Goal: Information Seeking & Learning: Learn about a topic

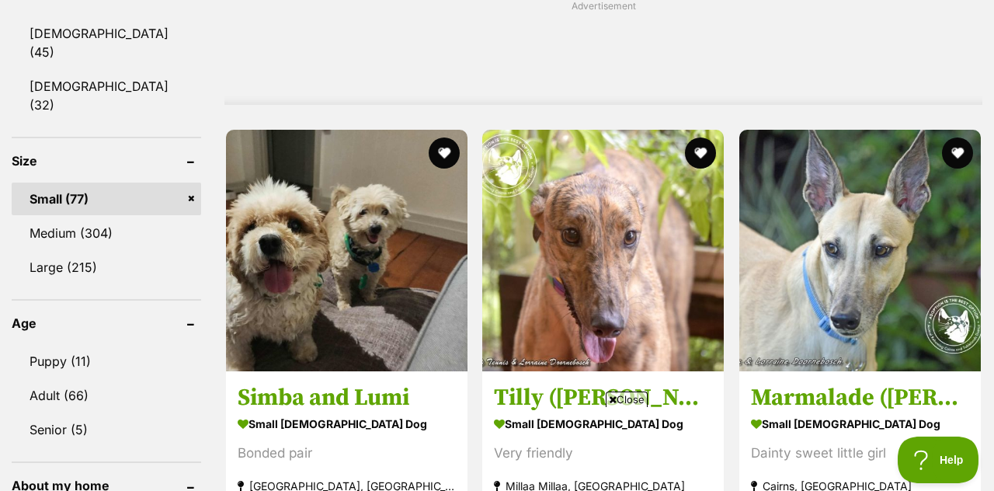
scroll to position [1390, 0]
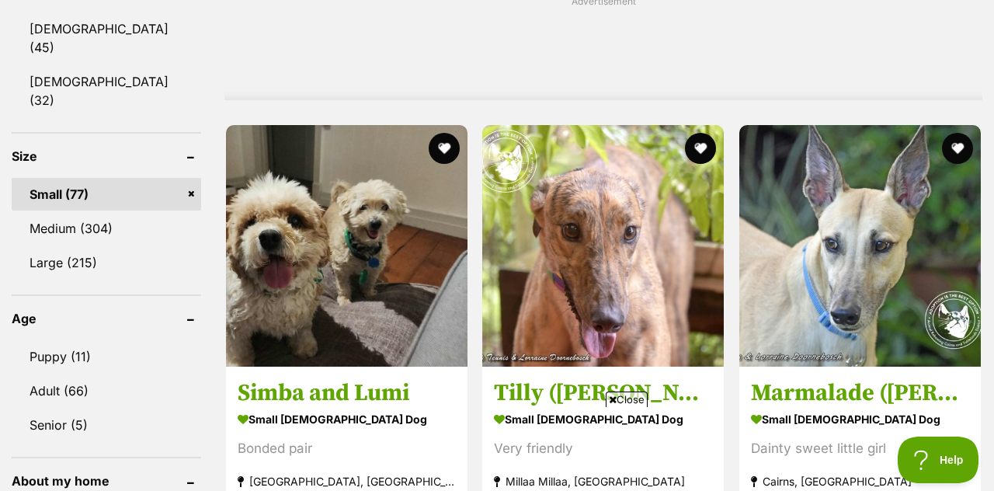
click at [418, 239] on img at bounding box center [346, 245] width 241 height 241
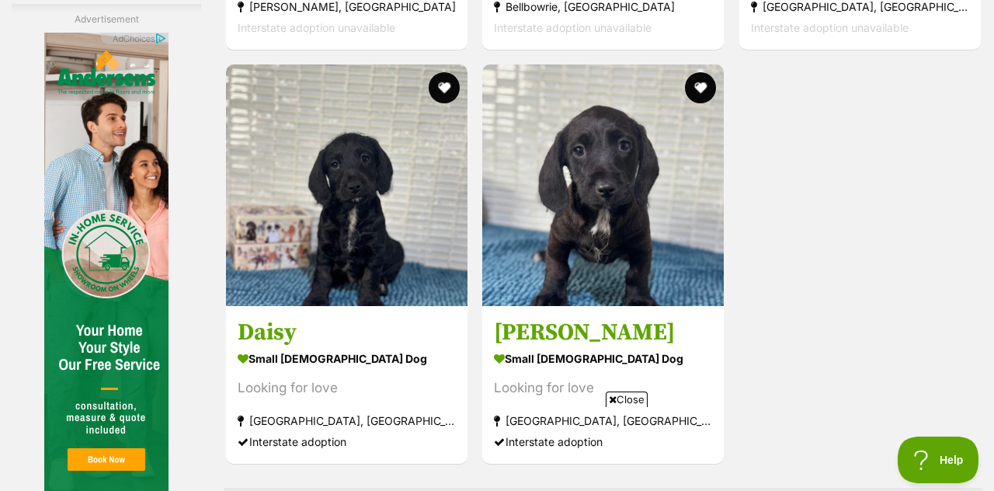
scroll to position [3261, 0]
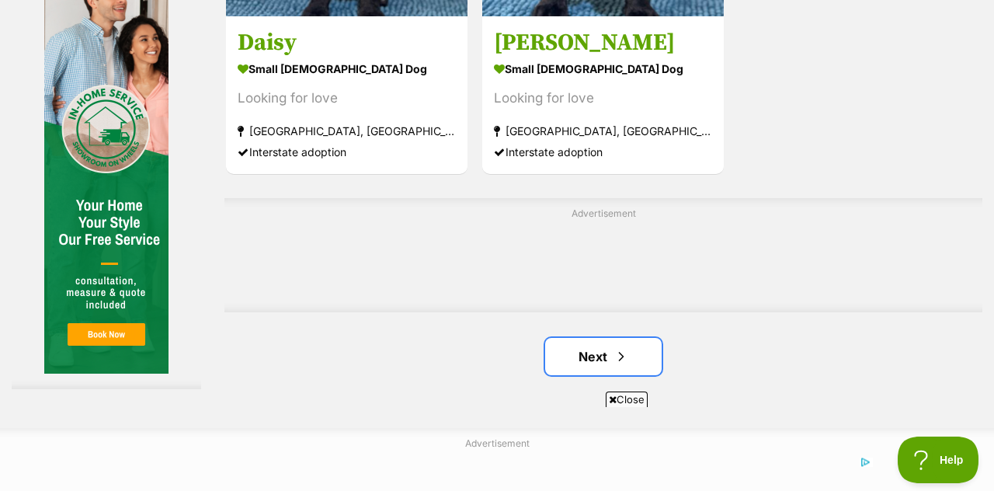
click at [648, 338] on link "Next" at bounding box center [603, 356] width 116 height 37
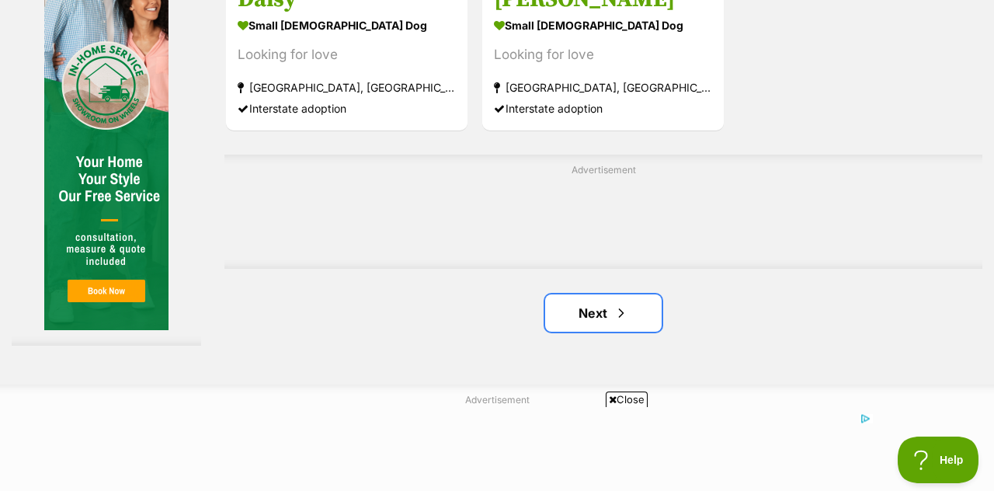
scroll to position [3619, 0]
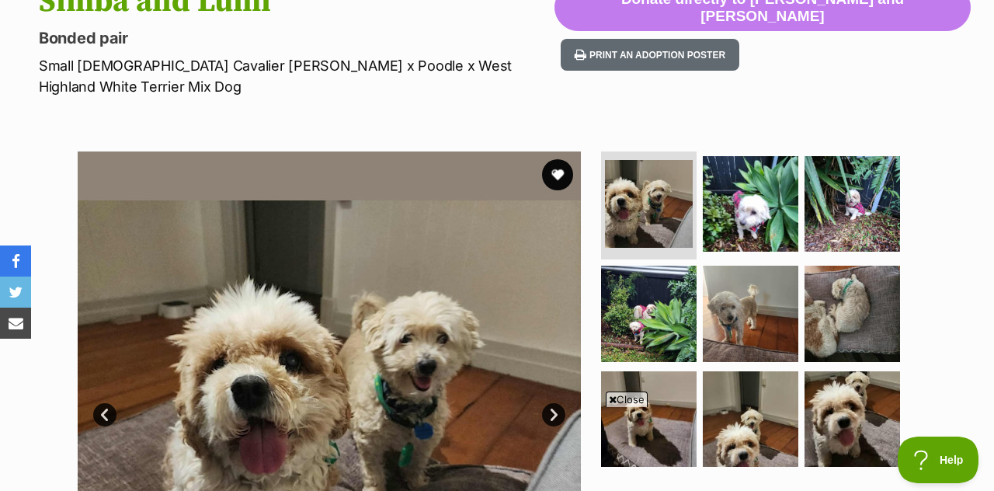
click at [554, 403] on link "Next" at bounding box center [553, 414] width 23 height 23
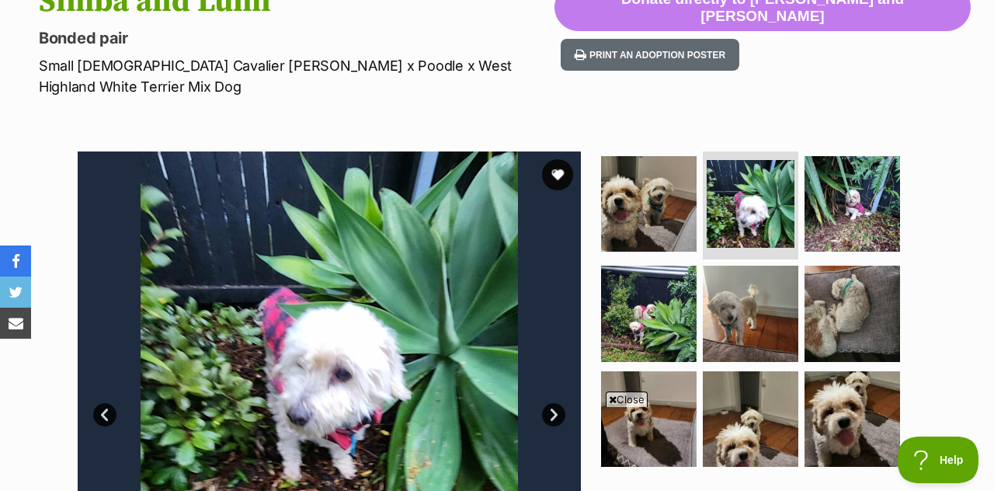
click at [561, 403] on link "Next" at bounding box center [553, 414] width 23 height 23
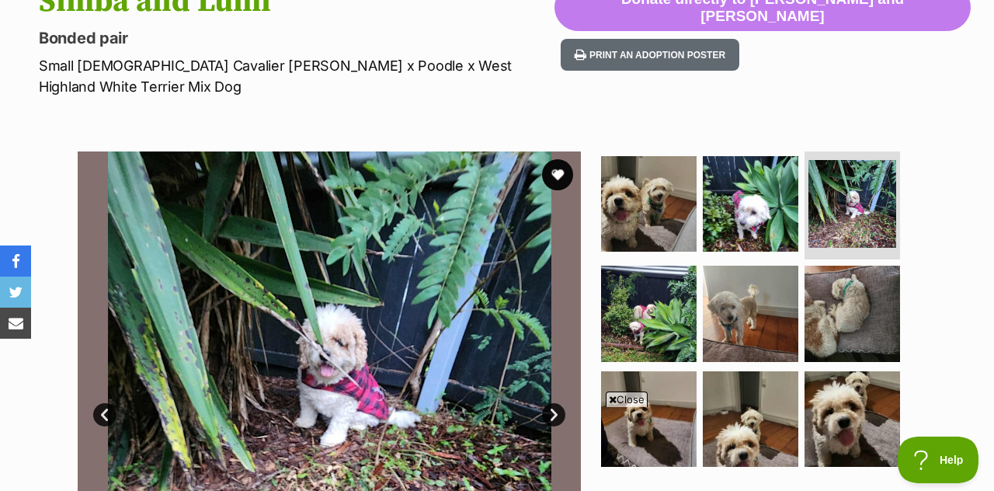
click at [550, 403] on link "Next" at bounding box center [553, 414] width 23 height 23
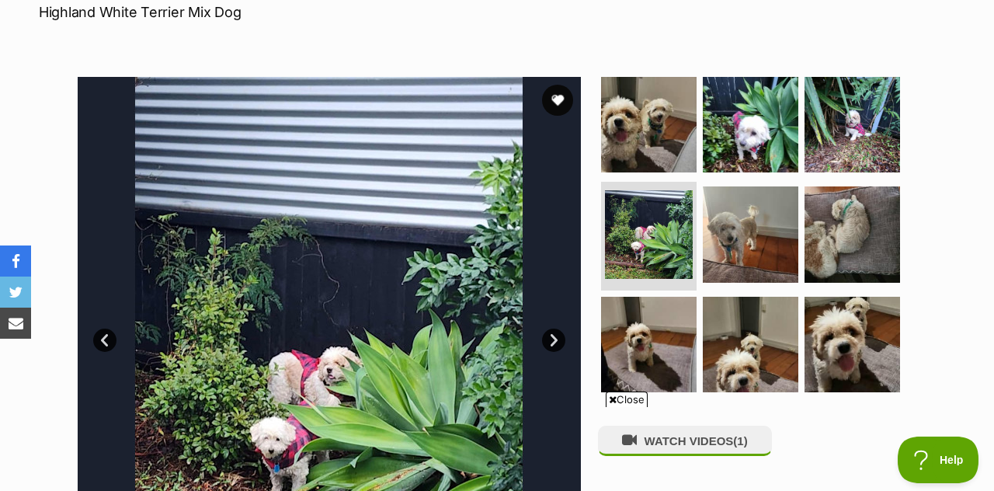
scroll to position [321, 0]
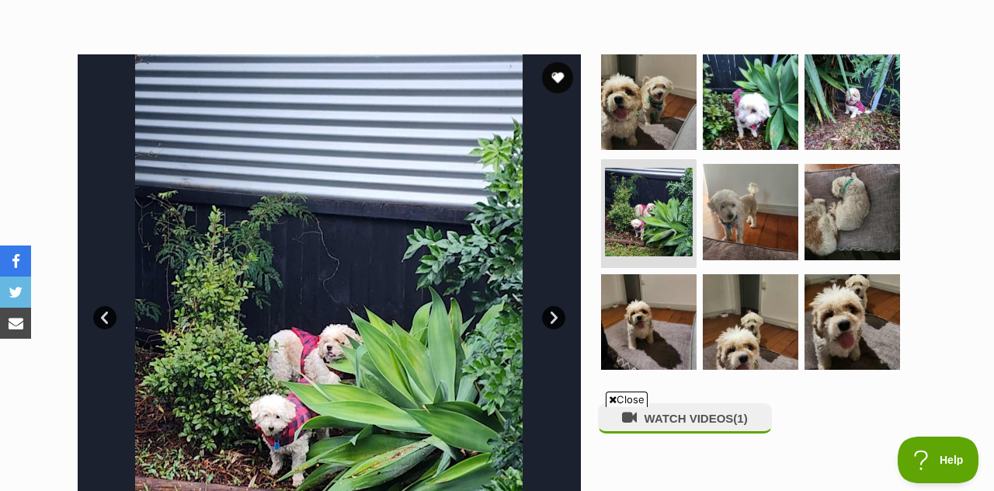
click at [559, 306] on link "Next" at bounding box center [553, 317] width 23 height 23
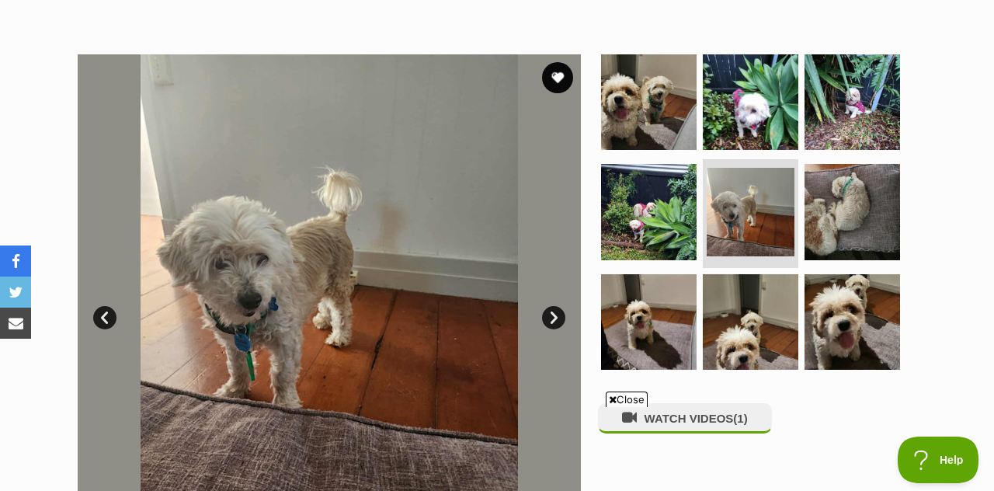
click at [558, 306] on link "Next" at bounding box center [553, 317] width 23 height 23
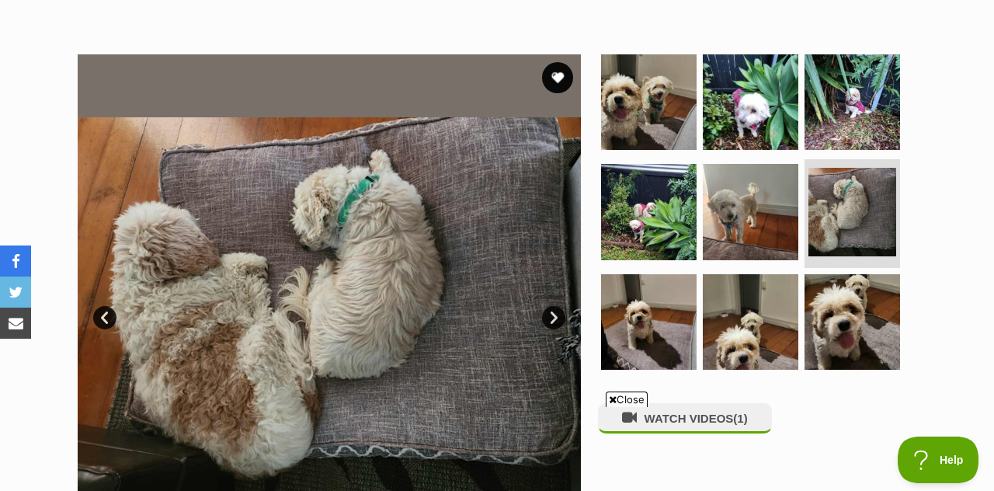
click at [561, 306] on link "Next" at bounding box center [553, 317] width 23 height 23
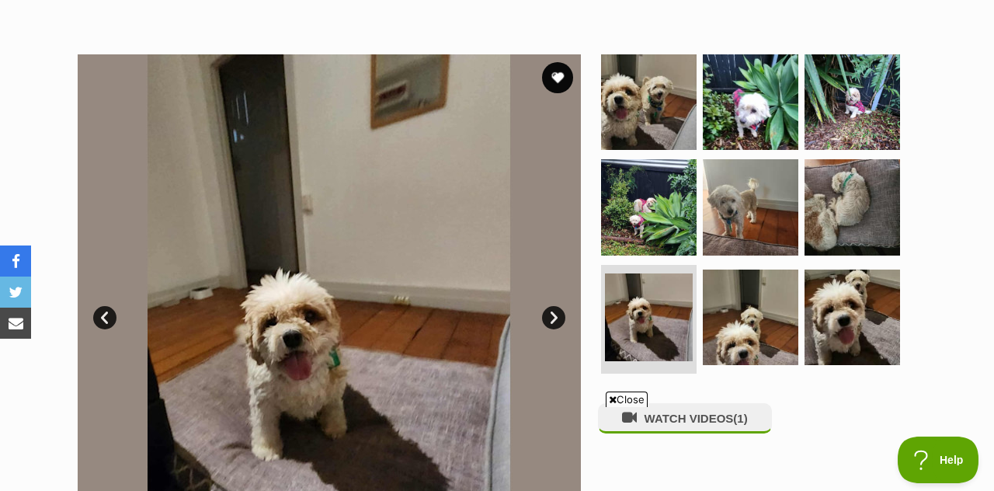
click at [562, 306] on link "Next" at bounding box center [553, 317] width 23 height 23
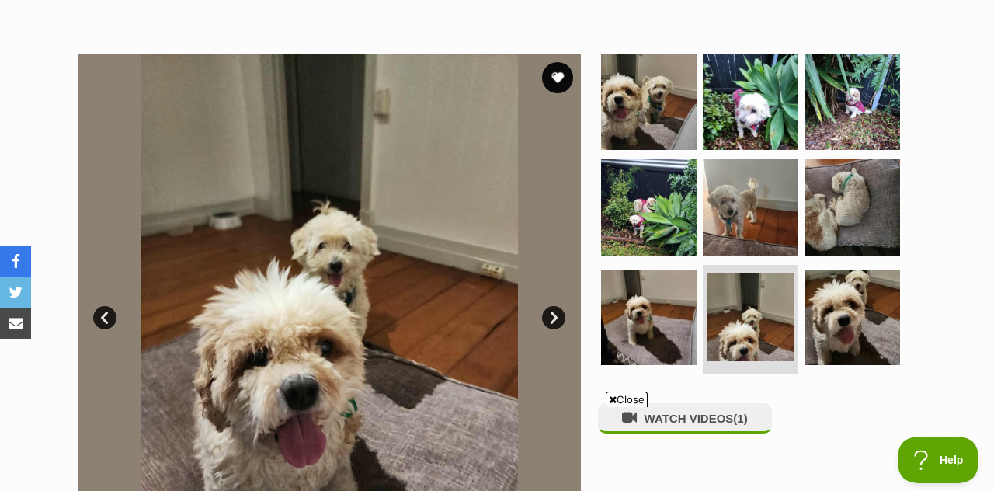
click at [552, 306] on link "Next" at bounding box center [553, 317] width 23 height 23
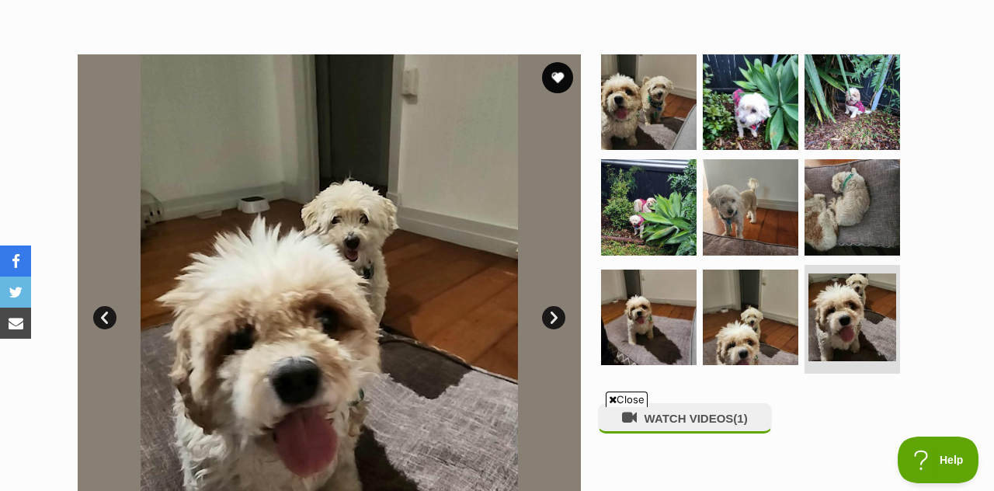
click at [558, 306] on link "Next" at bounding box center [553, 317] width 23 height 23
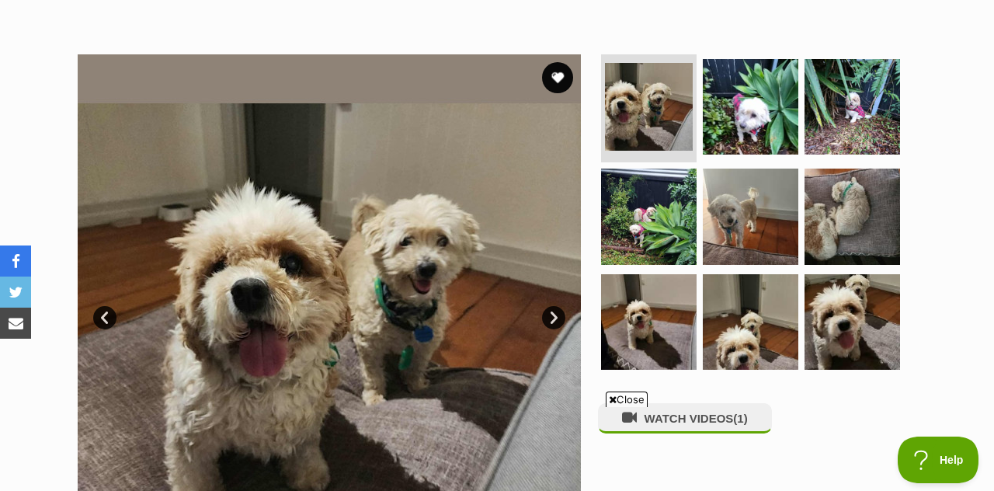
click at [742, 411] on span "(1)" at bounding box center [740, 417] width 14 height 13
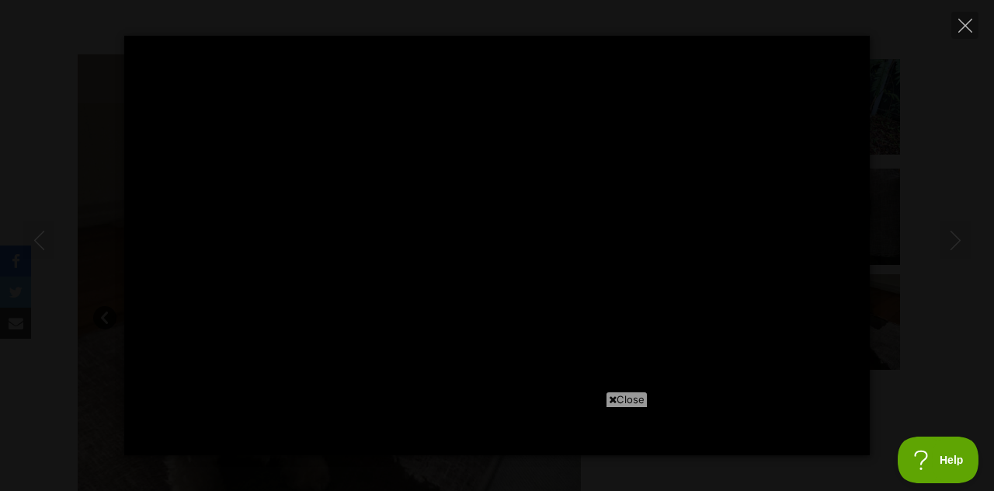
scroll to position [0, 0]
click at [974, 25] on button "Close" at bounding box center [964, 25] width 27 height 27
type input "45.26"
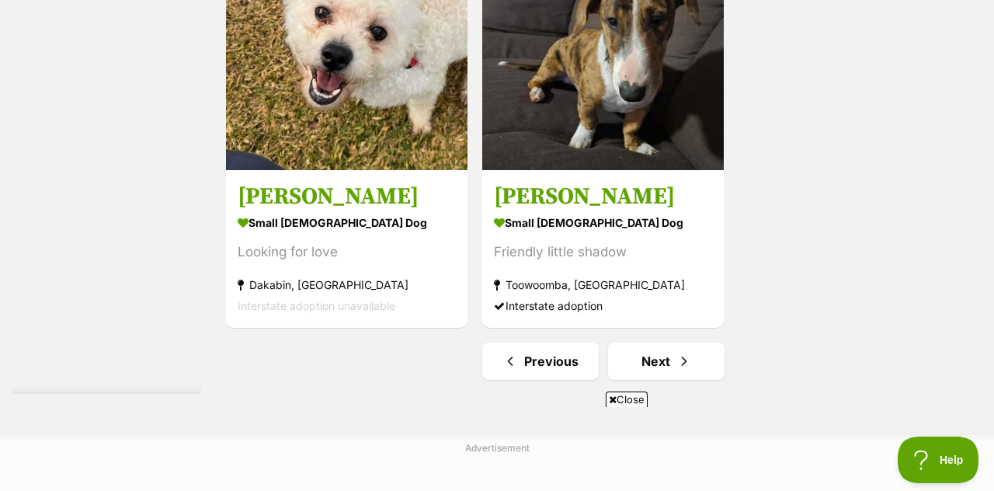
scroll to position [3545, 0]
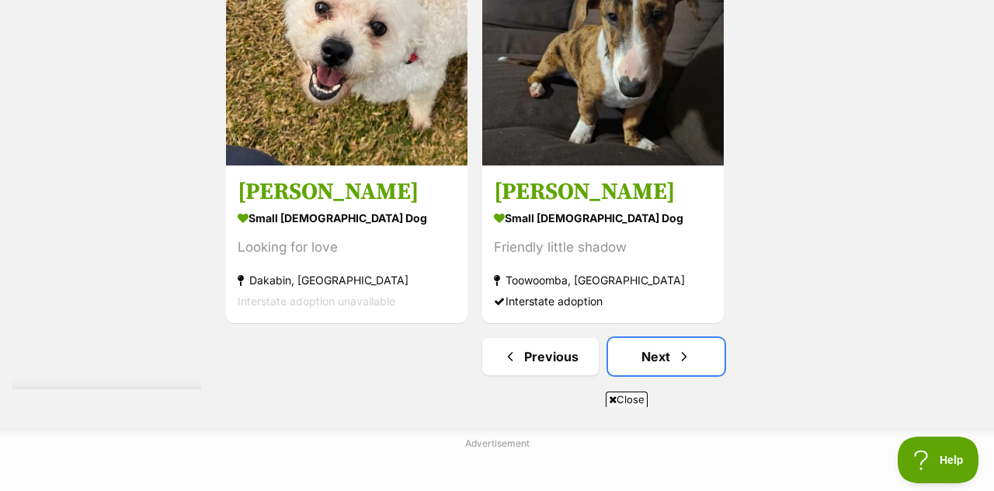
click at [704, 338] on link "Next" at bounding box center [666, 356] width 116 height 37
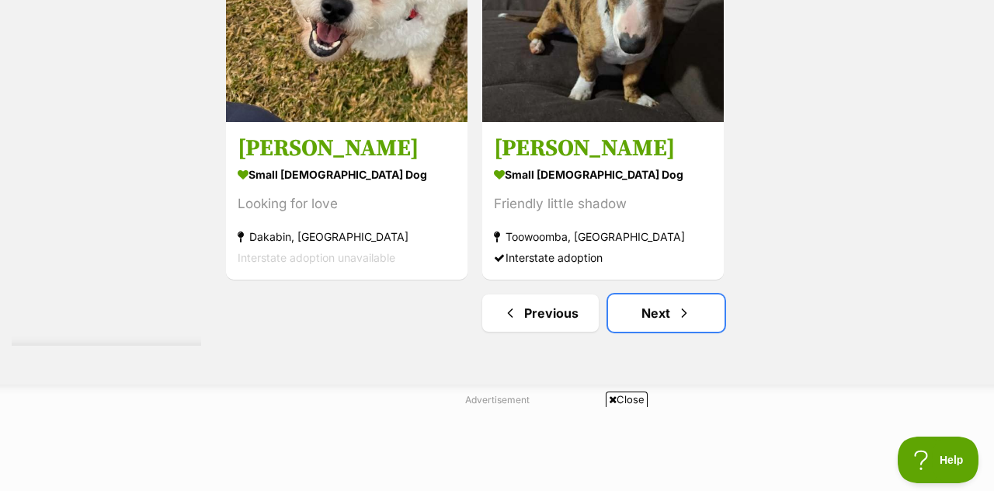
scroll to position [3619, 0]
